Goal: Task Accomplishment & Management: Use online tool/utility

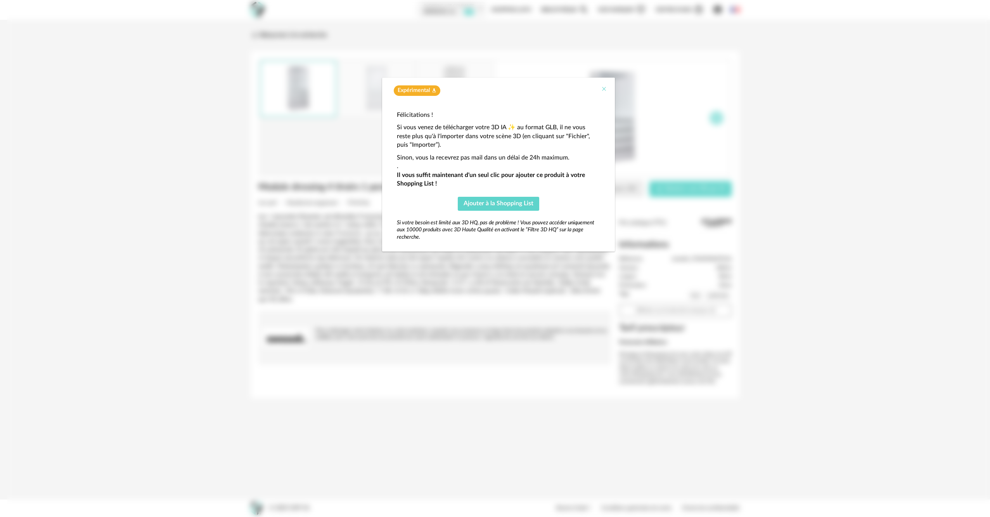
click at [604, 87] on icon "Close" at bounding box center [604, 89] width 6 height 6
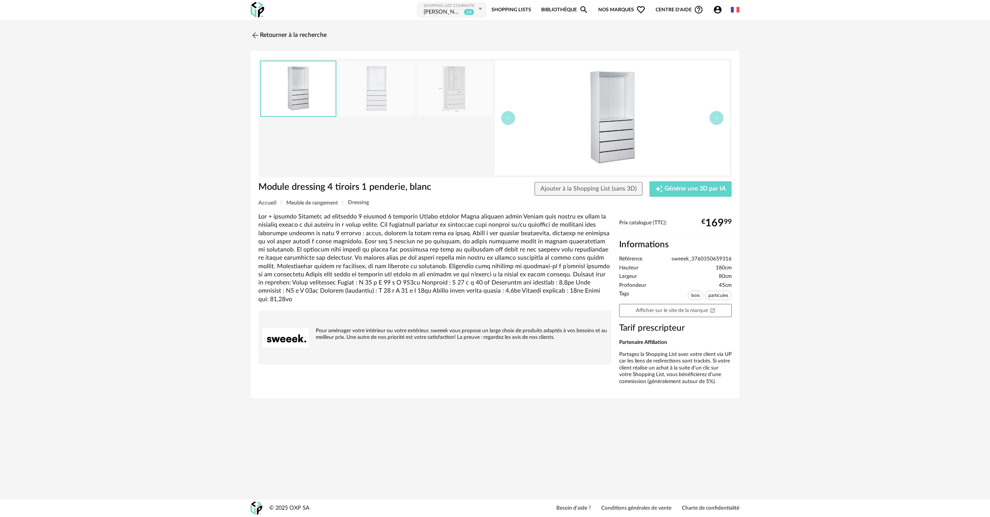
click at [567, 10] on link "Bibliothèque Magnify icon" at bounding box center [564, 9] width 47 height 17
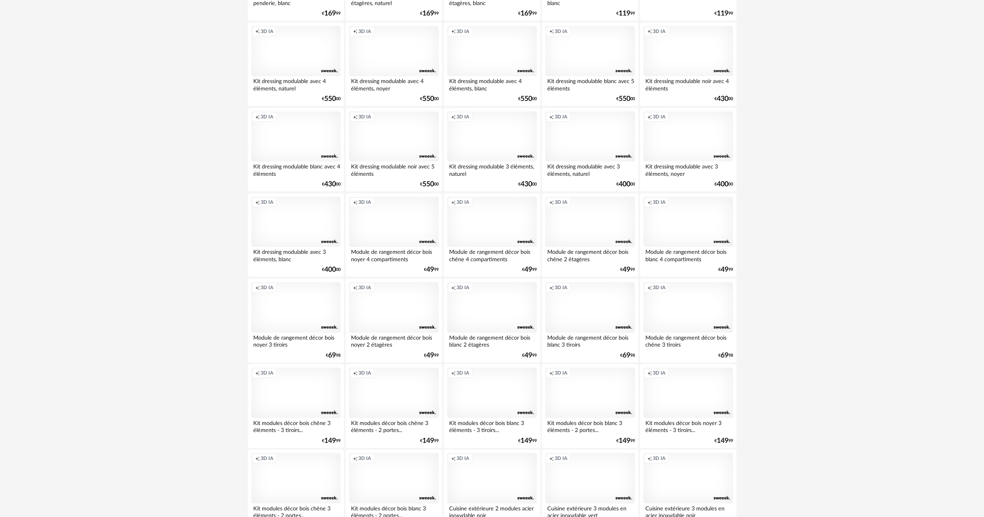
scroll to position [423, 0]
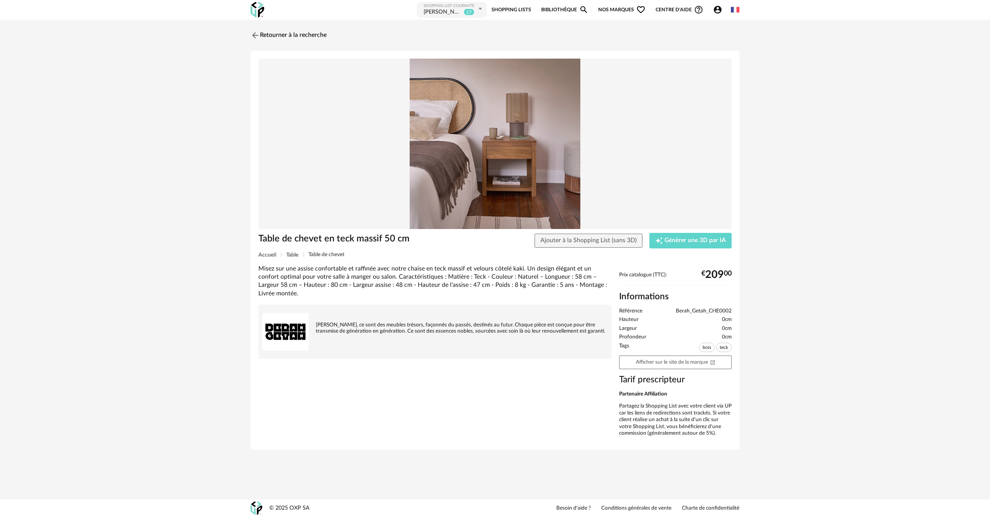
click at [512, 7] on link "Shopping Lists" at bounding box center [512, 9] width 40 height 17
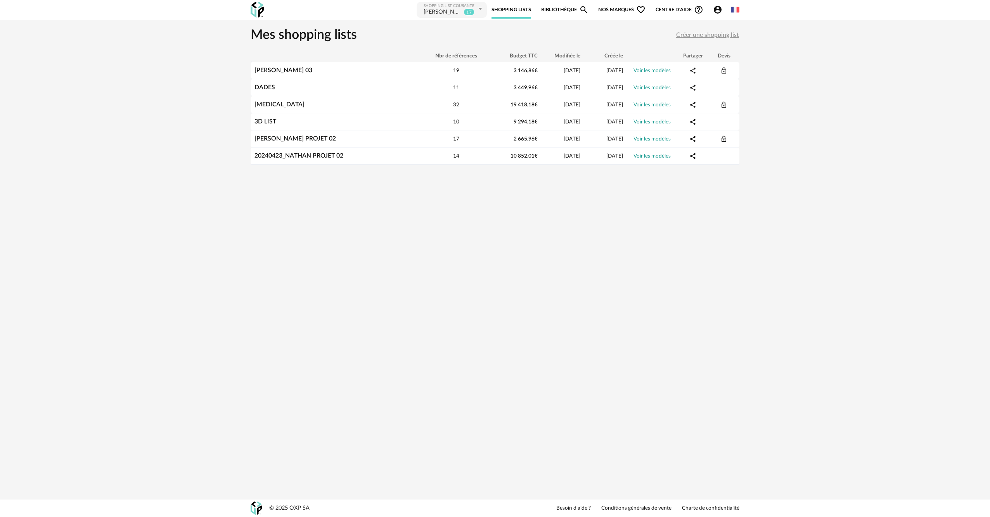
click at [704, 32] on span "Créer une shopping list" at bounding box center [707, 35] width 63 height 6
